Goal: Task Accomplishment & Management: Use online tool/utility

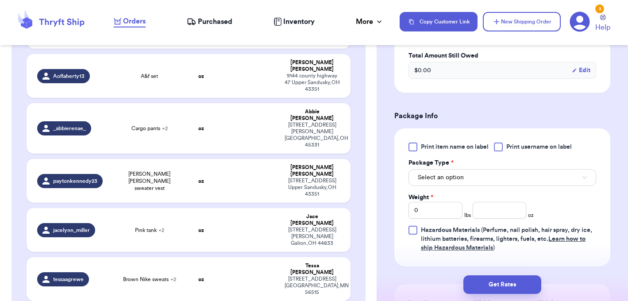
scroll to position [329, 0]
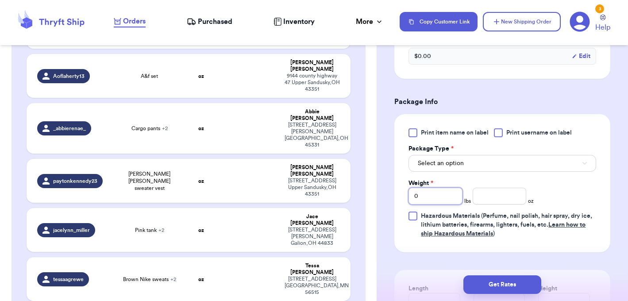
click at [440, 199] on input "0" at bounding box center [435, 196] width 54 height 17
type input "1"
click at [503, 202] on input "number" at bounding box center [499, 196] width 54 height 17
type input "5"
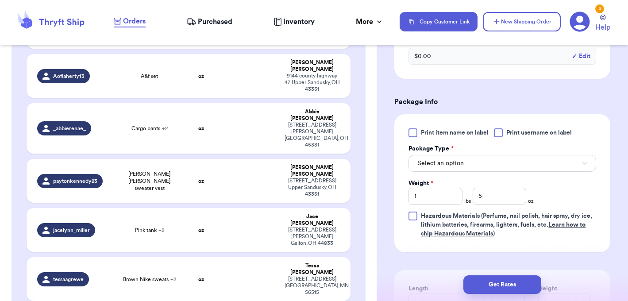
type input "Bikers"
type input "0"
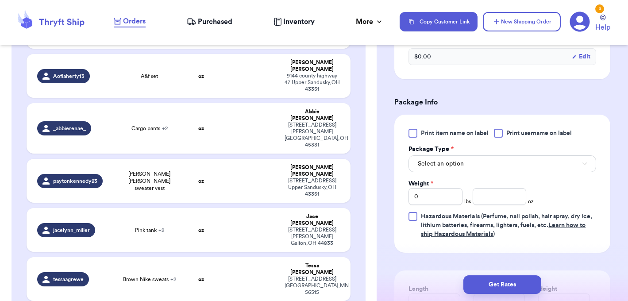
type input "Lululemon"
type input "1"
type input "5"
click at [459, 169] on button "Select an option" at bounding box center [502, 163] width 188 height 17
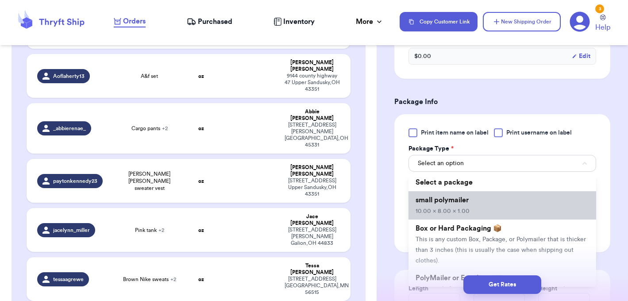
click at [455, 208] on span "10.00 x 8.00 x 1.00" at bounding box center [442, 211] width 54 height 6
type input "10"
type input "8"
type input "1"
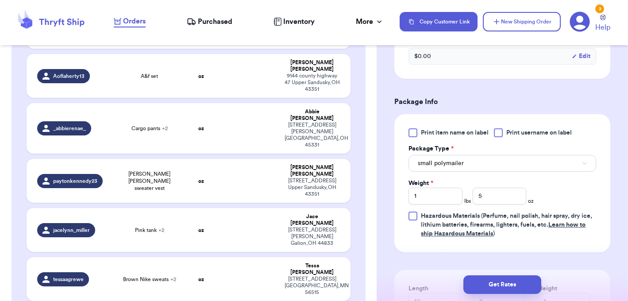
type input "Bikers"
type input "0"
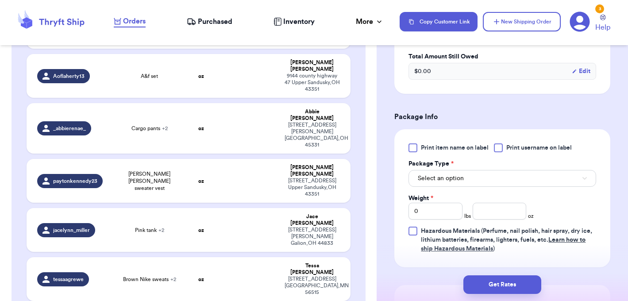
scroll to position [422, 0]
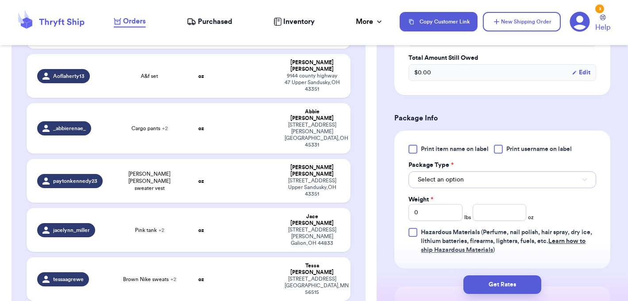
click at [451, 177] on span "Select an option" at bounding box center [441, 179] width 46 height 9
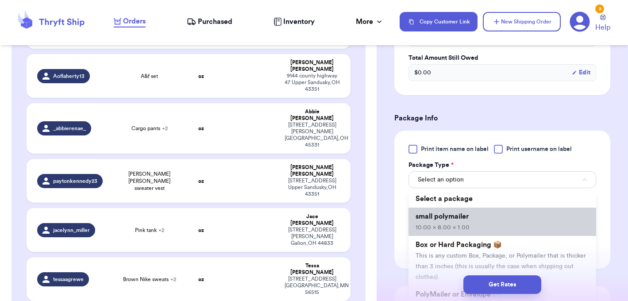
click at [445, 215] on span "small polymailer" at bounding box center [441, 216] width 53 height 7
type input "10"
type input "8"
type input "1"
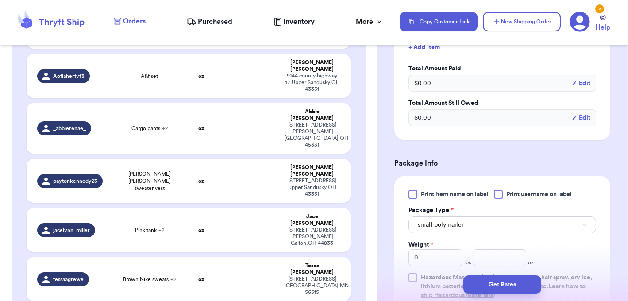
scroll to position [430, 0]
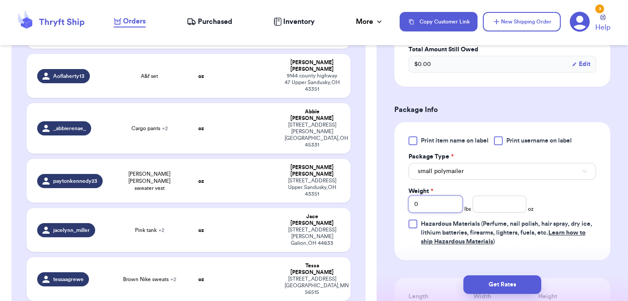
click at [428, 205] on input "0" at bounding box center [435, 204] width 54 height 17
type input "2"
click at [488, 204] on input "number" at bounding box center [499, 204] width 54 height 17
type input "6"
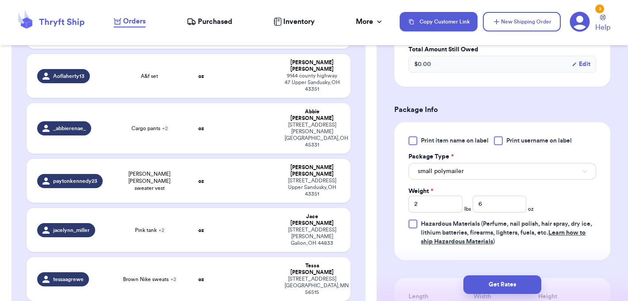
type input "Levi jeans"
type input "0"
type input "Stripe shirt"
type input "Free people romper"
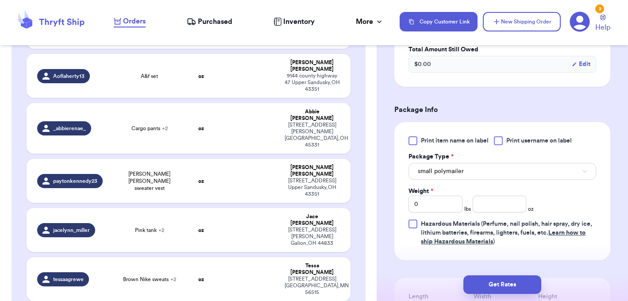
scroll to position [377, 0]
click at [437, 218] on div "Print item name on label Print username on label Package Type * Select an optio…" at bounding box center [502, 191] width 188 height 110
click at [437, 212] on div "Print item name on label Print username on label Package Type * Select an optio…" at bounding box center [502, 191] width 188 height 110
click at [438, 207] on input "0" at bounding box center [435, 204] width 54 height 17
type input "2"
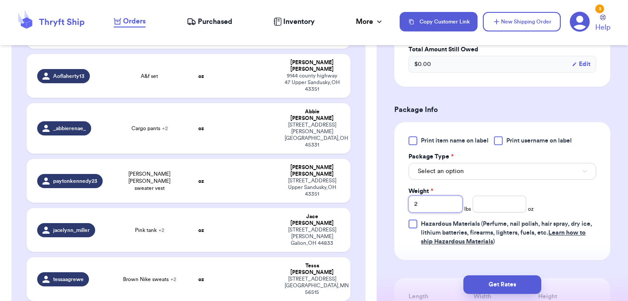
type input "2"
click at [499, 208] on input "number" at bounding box center [499, 204] width 54 height 17
type input "7"
click at [471, 166] on button "Select an option" at bounding box center [502, 171] width 188 height 17
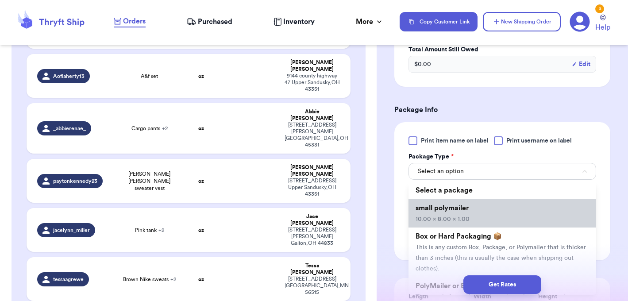
click at [460, 216] on span "10.00 x 8.00 x 1.00" at bounding box center [442, 219] width 54 height 6
type input "10"
type input "8"
type input "1"
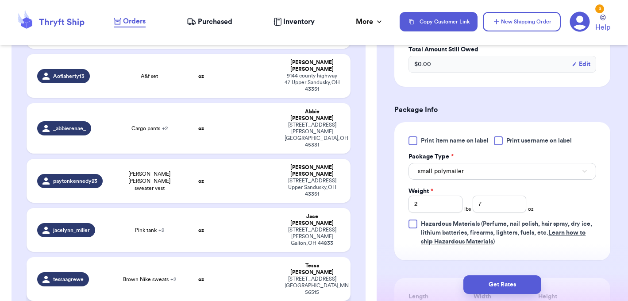
click at [214, 257] on td "oz" at bounding box center [201, 279] width 39 height 44
type input "Brown Nike sweats"
type input "0"
type input "Blue [PERSON_NAME]"
type input "Nike shorts"
